Goal: Information Seeking & Learning: Learn about a topic

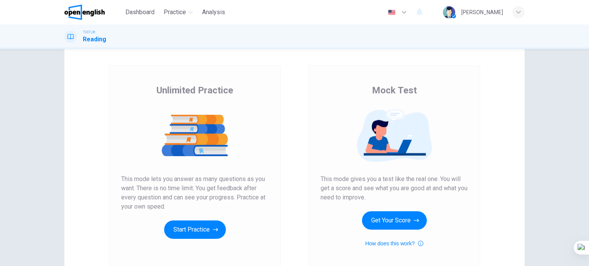
scroll to position [77, 0]
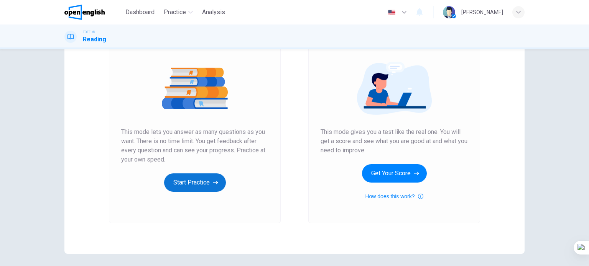
click at [196, 181] on button "Start Practice" at bounding box center [195, 183] width 62 height 18
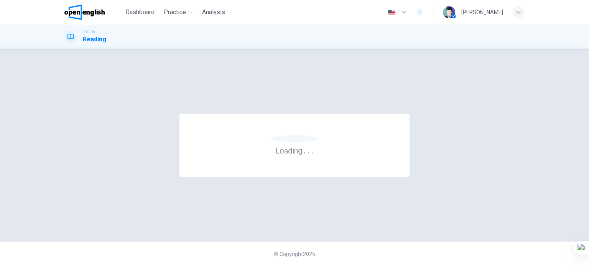
scroll to position [0, 0]
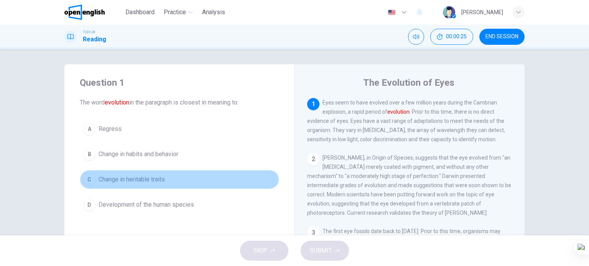
click at [150, 180] on span "Change in heritable traits" at bounding box center [131, 179] width 66 height 9
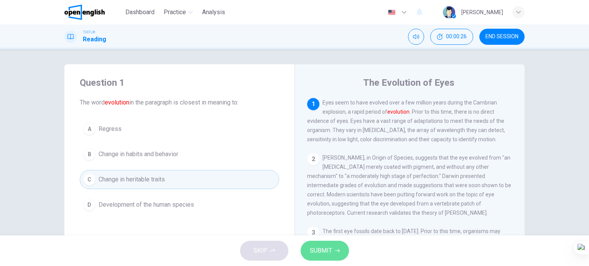
click at [317, 251] on span "SUBMIT" at bounding box center [321, 251] width 22 height 11
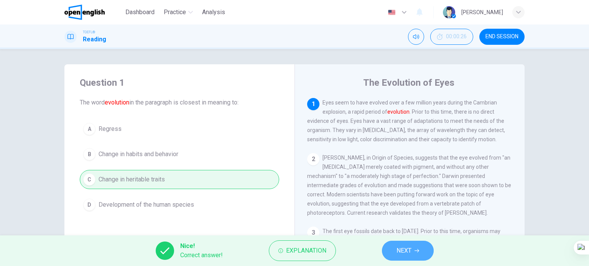
click at [389, 257] on button "NEXT" at bounding box center [408, 251] width 52 height 20
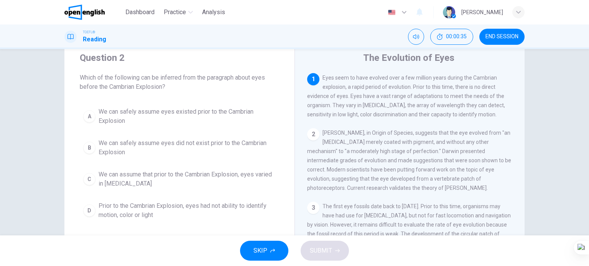
scroll to position [38, 0]
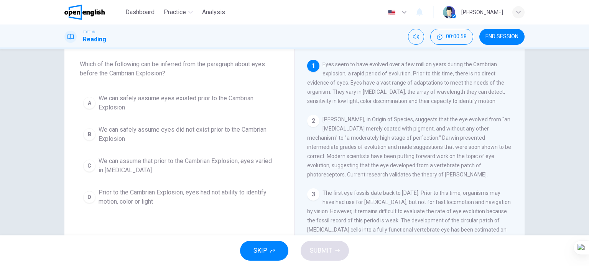
click at [187, 170] on span "We can assume that prior to the Cambrian Explosion, eyes varied in [MEDICAL_DAT…" at bounding box center [186, 166] width 177 height 18
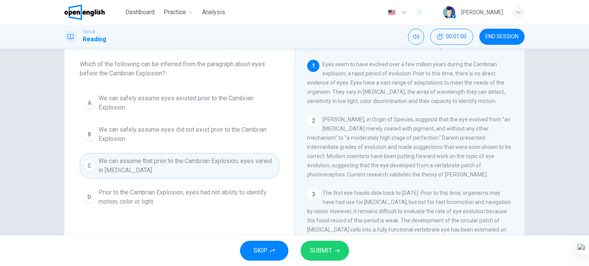
click at [328, 246] on span "SUBMIT" at bounding box center [321, 251] width 22 height 11
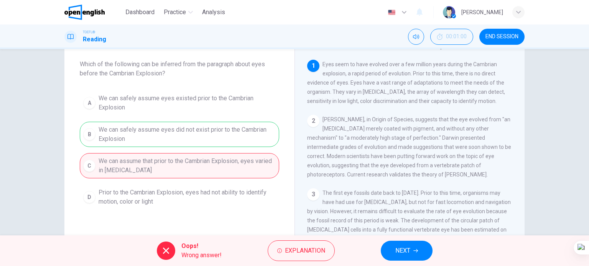
click at [402, 250] on span "NEXT" at bounding box center [402, 251] width 15 height 11
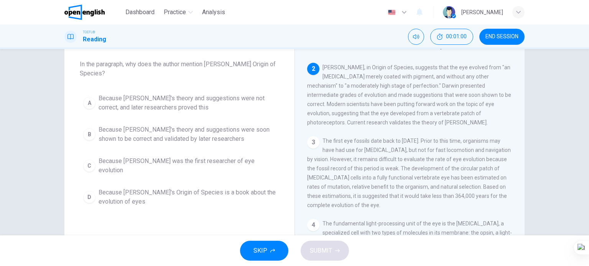
scroll to position [57, 0]
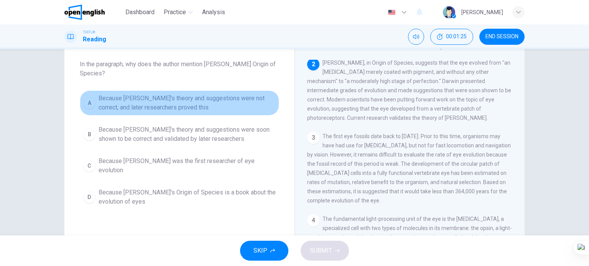
click at [145, 100] on span "Because [PERSON_NAME]'s theory and suggestions were not correct, and later rese…" at bounding box center [186, 103] width 177 height 18
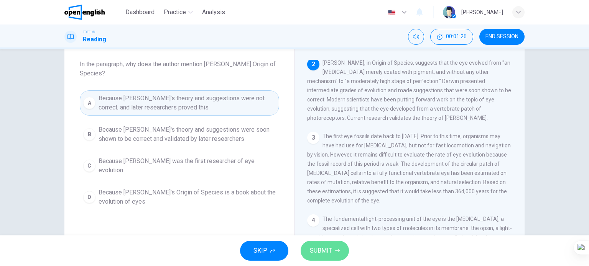
click at [316, 251] on span "SUBMIT" at bounding box center [321, 251] width 22 height 11
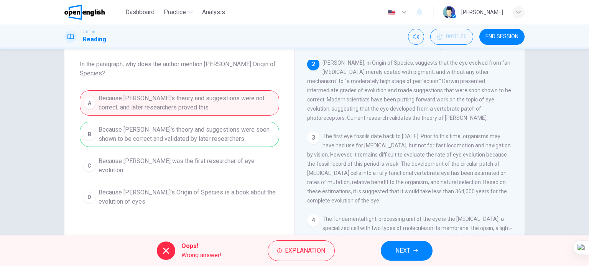
click at [402, 246] on span "NEXT" at bounding box center [402, 251] width 15 height 11
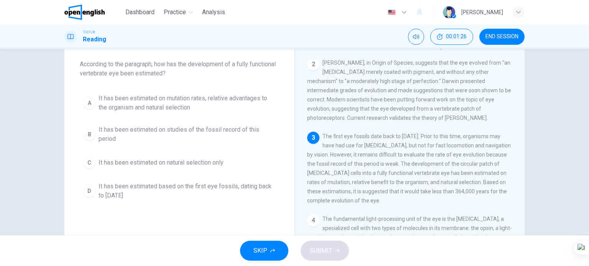
scroll to position [64, 0]
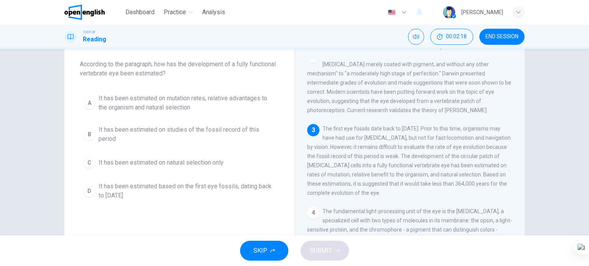
click at [132, 108] on span "It has been estimated on mutation rates, relative advantages to the organism an…" at bounding box center [186, 103] width 177 height 18
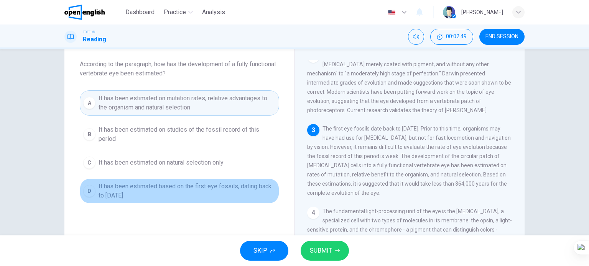
click at [140, 197] on span "It has been estimated based on the first eye fossils, dating back to [DATE]" at bounding box center [186, 191] width 177 height 18
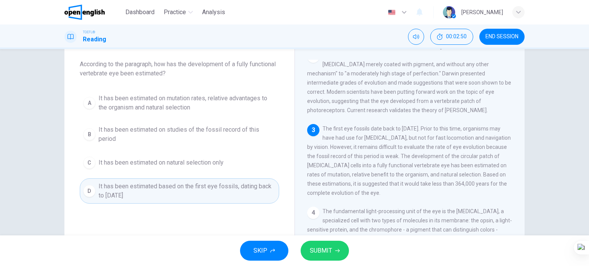
click at [332, 261] on div "SKIP SUBMIT" at bounding box center [294, 251] width 589 height 31
click at [323, 246] on span "SUBMIT" at bounding box center [321, 251] width 22 height 11
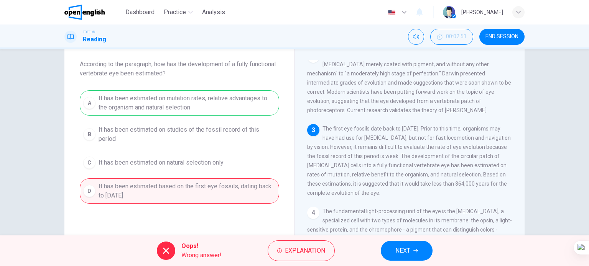
click at [411, 252] on button "NEXT" at bounding box center [407, 251] width 52 height 20
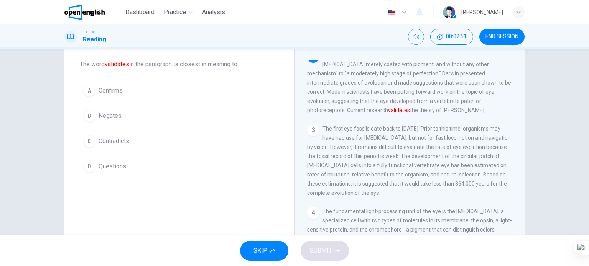
scroll to position [57, 0]
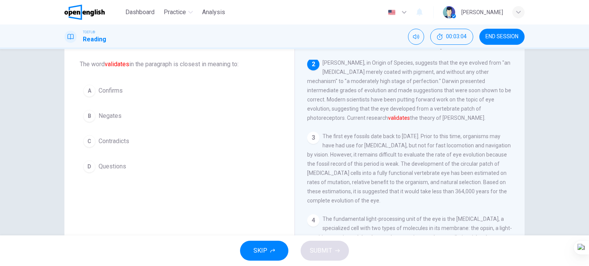
click at [116, 87] on span "Confirms" at bounding box center [110, 90] width 24 height 9
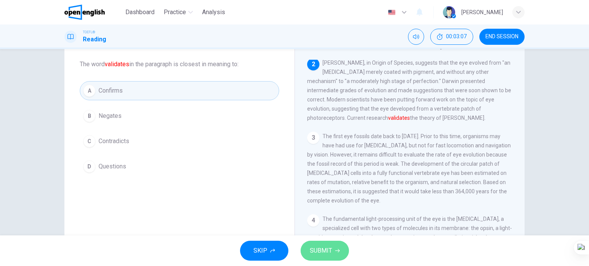
click at [321, 248] on span "SUBMIT" at bounding box center [321, 251] width 22 height 11
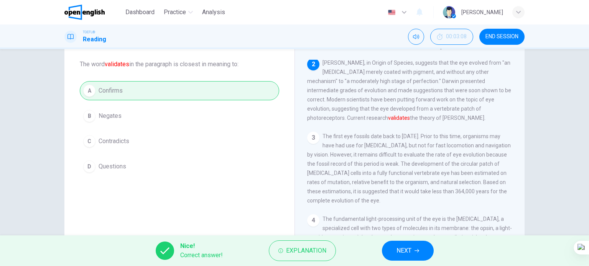
click at [407, 246] on span "NEXT" at bounding box center [403, 251] width 15 height 11
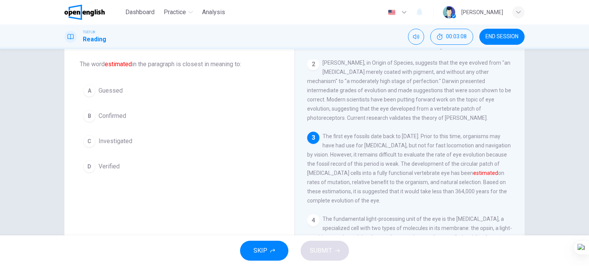
scroll to position [64, 0]
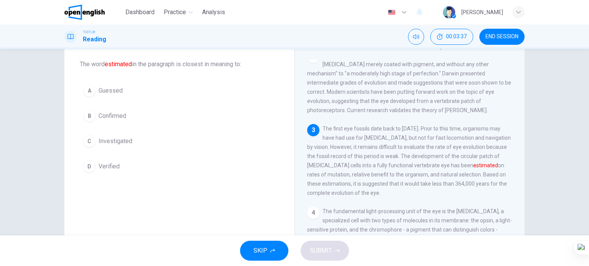
click at [117, 144] on span "Investigated" at bounding box center [115, 141] width 34 height 9
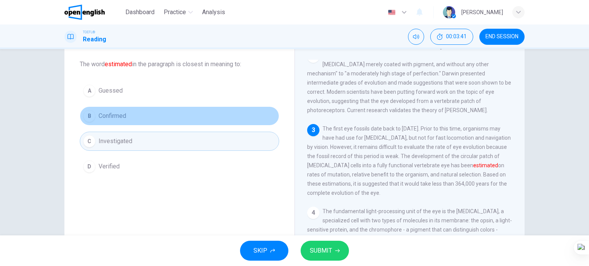
click at [106, 118] on span "Confirmed" at bounding box center [112, 116] width 28 height 9
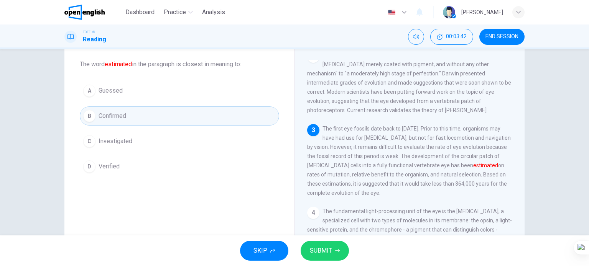
click at [324, 248] on span "SUBMIT" at bounding box center [321, 251] width 22 height 11
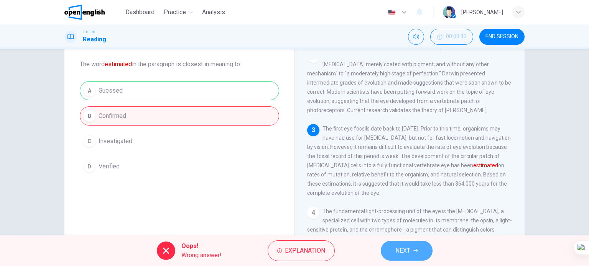
click at [414, 248] on button "NEXT" at bounding box center [407, 251] width 52 height 20
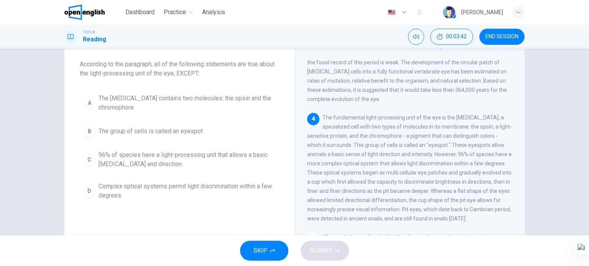
scroll to position [188, 0]
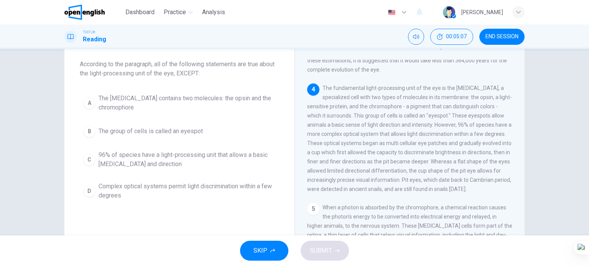
click at [153, 188] on span "Complex optical systems permit light discrimination within a few degrees" at bounding box center [186, 191] width 177 height 18
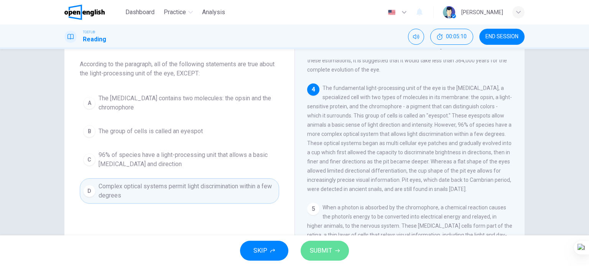
click at [317, 250] on span "SUBMIT" at bounding box center [321, 251] width 22 height 11
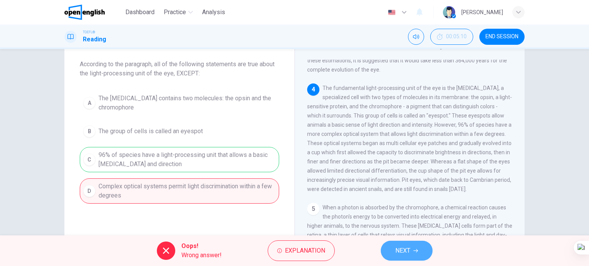
click at [403, 259] on button "NEXT" at bounding box center [407, 251] width 52 height 20
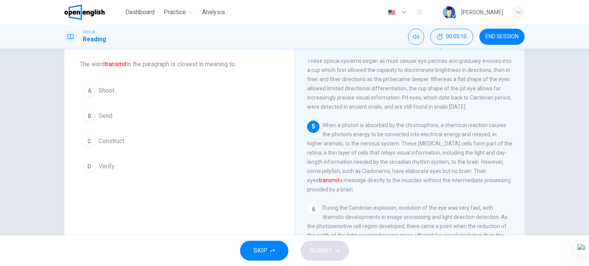
scroll to position [273, 0]
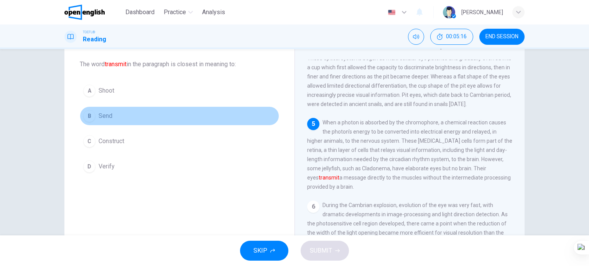
click at [100, 118] on span "Send" at bounding box center [105, 116] width 14 height 9
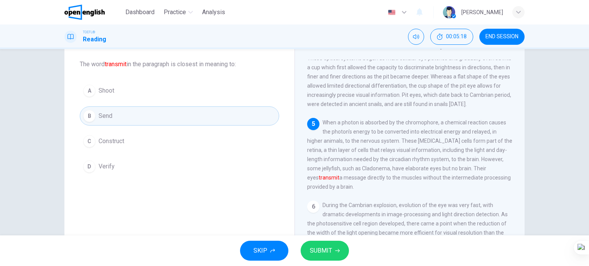
click at [313, 253] on span "SUBMIT" at bounding box center [321, 251] width 22 height 11
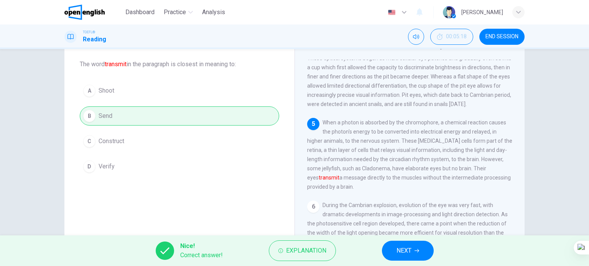
click at [393, 253] on button "NEXT" at bounding box center [408, 251] width 52 height 20
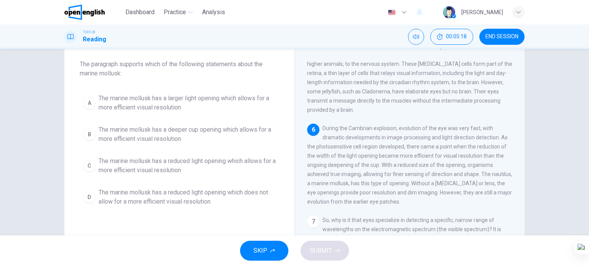
scroll to position [366, 0]
click at [203, 194] on span "The marine mollusk has a reduced light opening which does not allow for a more …" at bounding box center [186, 197] width 177 height 18
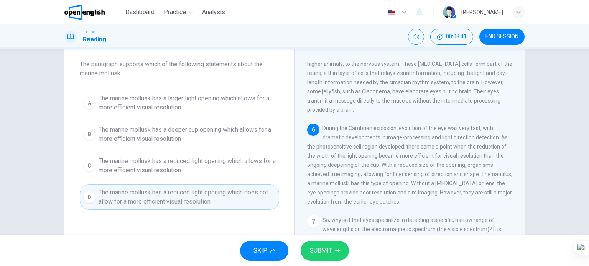
click at [317, 255] on span "SUBMIT" at bounding box center [321, 251] width 22 height 11
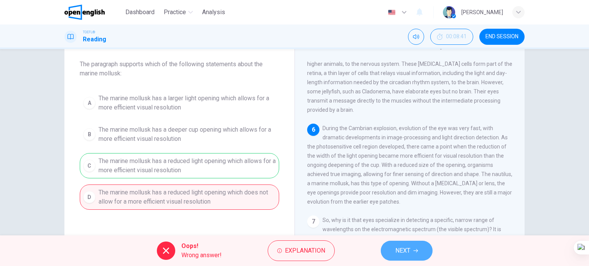
click at [394, 242] on button "NEXT" at bounding box center [407, 251] width 52 height 20
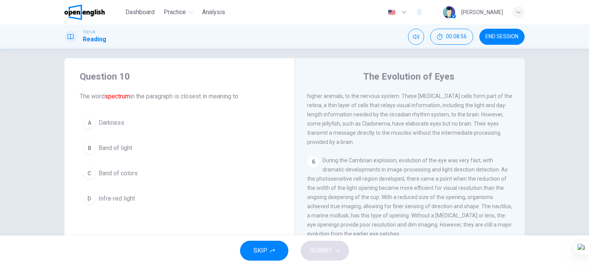
scroll to position [0, 0]
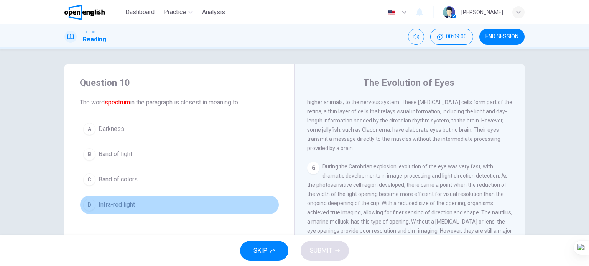
click at [125, 208] on span "Infra-red light" at bounding box center [116, 204] width 36 height 9
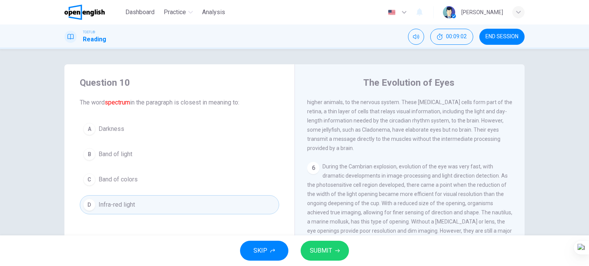
click at [310, 246] on span "SUBMIT" at bounding box center [321, 251] width 22 height 11
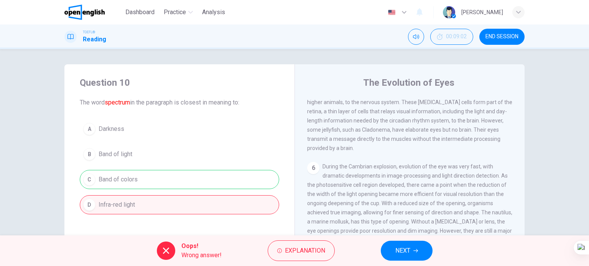
click at [416, 258] on button "NEXT" at bounding box center [407, 251] width 52 height 20
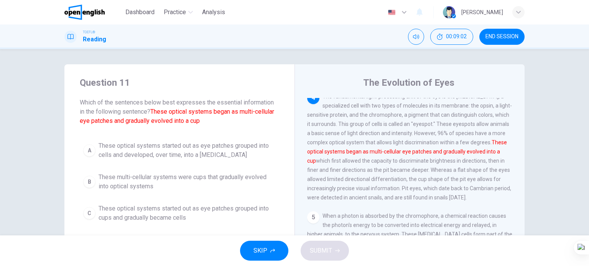
scroll to position [218, 0]
